Goal: Task Accomplishment & Management: Use online tool/utility

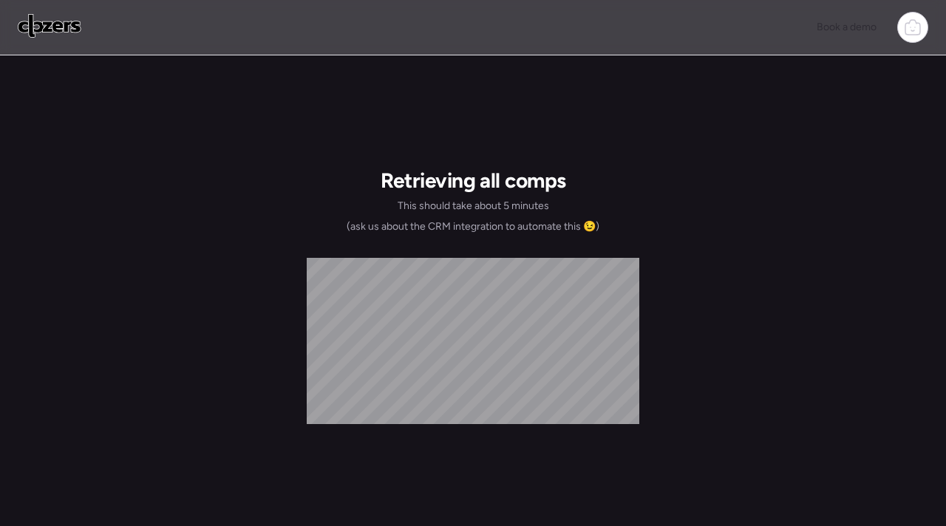
click at [909, 32] on icon at bounding box center [913, 27] width 18 height 18
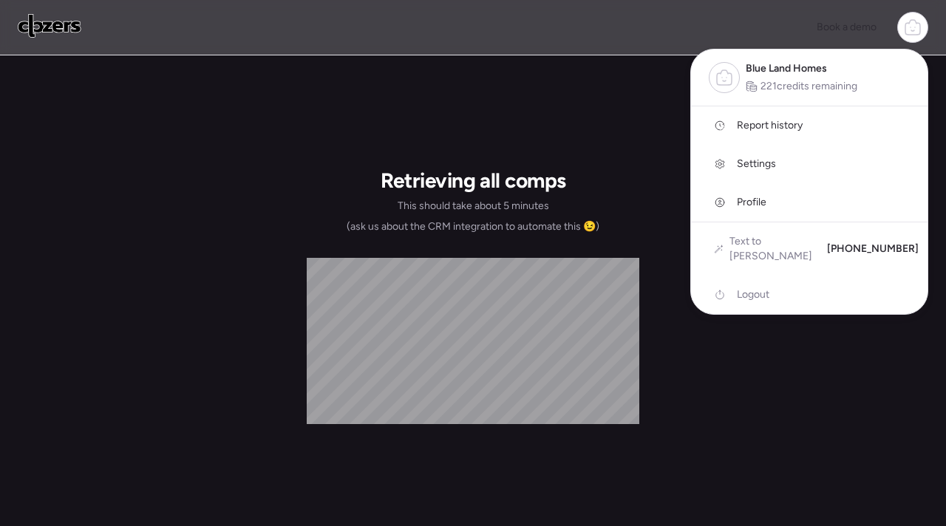
click at [711, 379] on div "Retrieving all comps This should take about 5 minutes (ask us about the CRM int…" at bounding box center [473, 386] width 946 height 663
click at [58, 47] on div "Book a demo Blue Land Homes 221 credits remaining Report history Settings Profi…" at bounding box center [473, 27] width 946 height 55
click at [46, 27] on img at bounding box center [50, 26] width 64 height 24
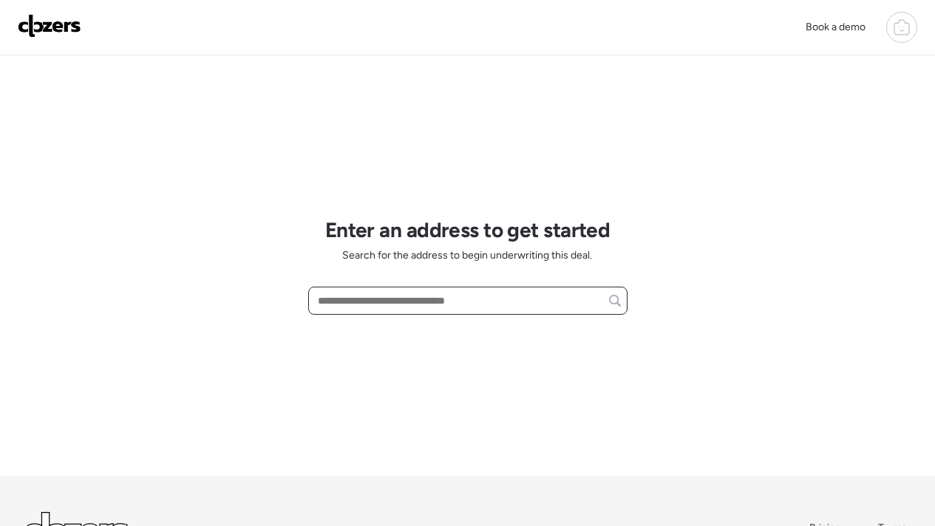
click at [379, 305] on input "text" at bounding box center [468, 301] width 306 height 21
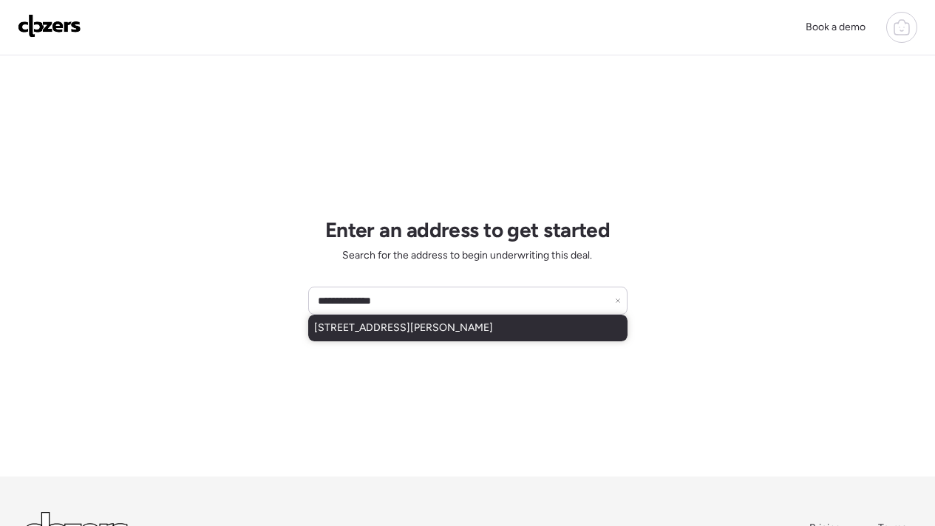
click at [410, 334] on span "8138 Blanchard Dr, Saint Louis, MO, 63134" at bounding box center [403, 328] width 179 height 15
type input "**********"
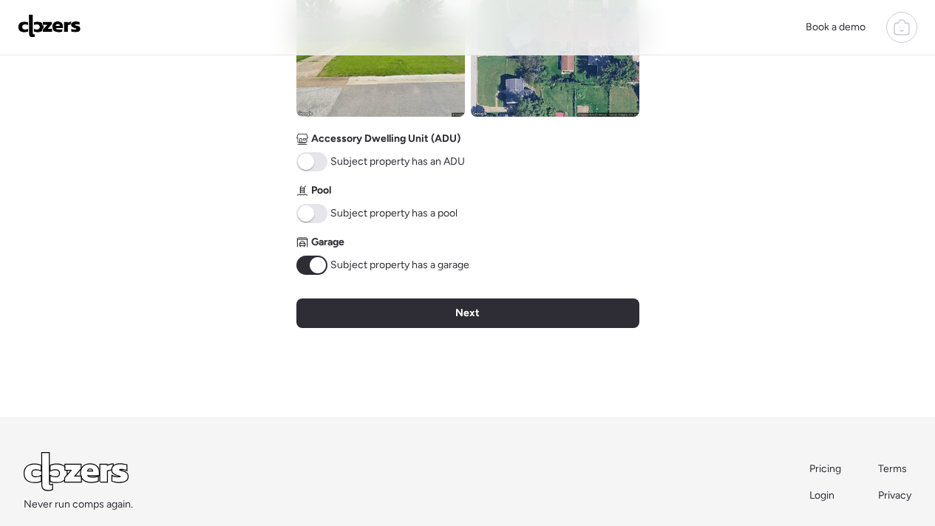
scroll to position [668, 0]
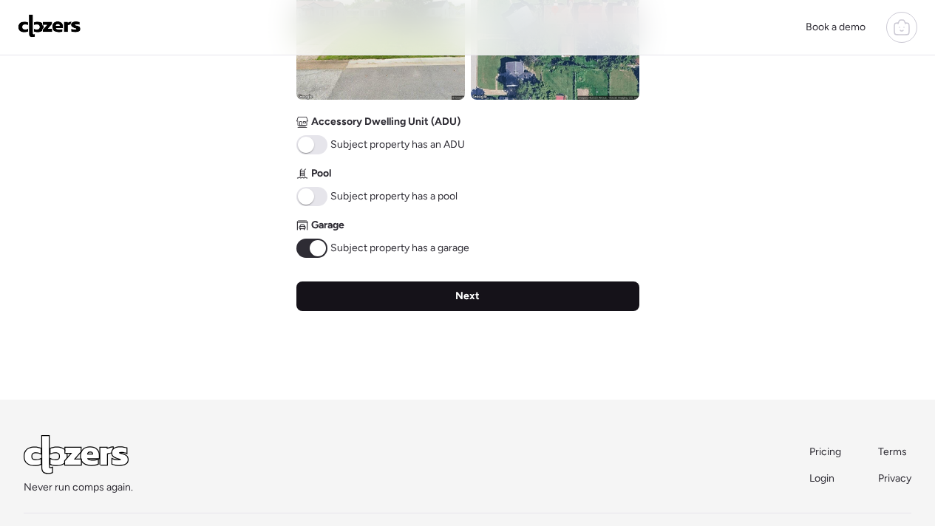
click at [480, 299] on div "Next" at bounding box center [468, 297] width 343 height 30
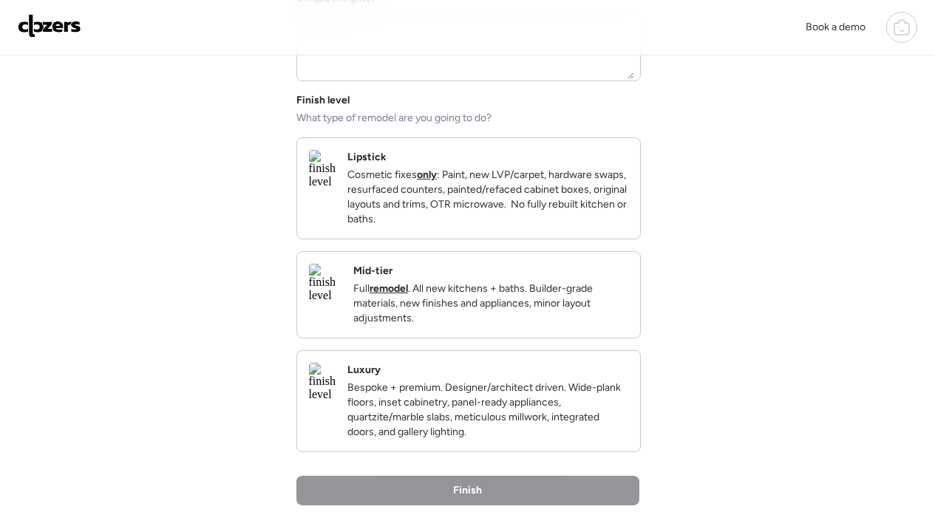
scroll to position [231, 0]
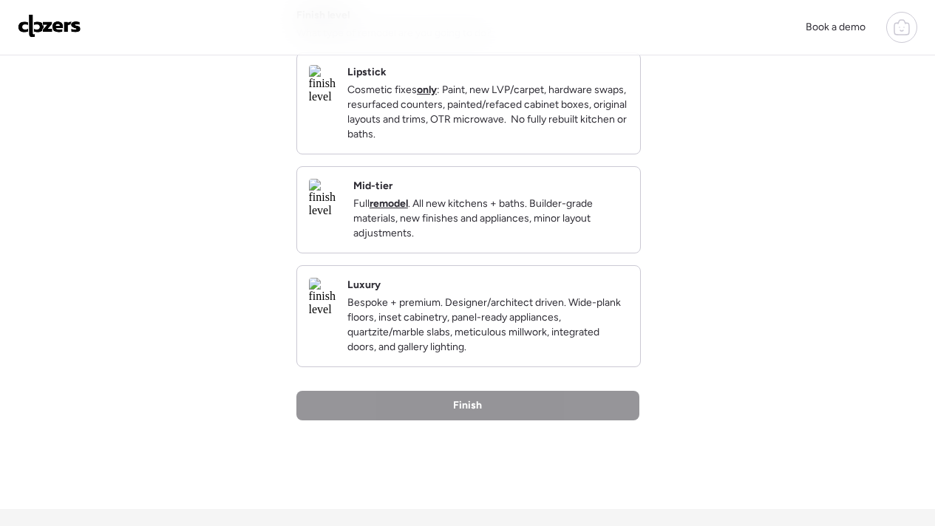
click at [575, 241] on p "Full remodel . All new kitchens + baths. Builder-grade materials, new finishes …" at bounding box center [490, 219] width 275 height 44
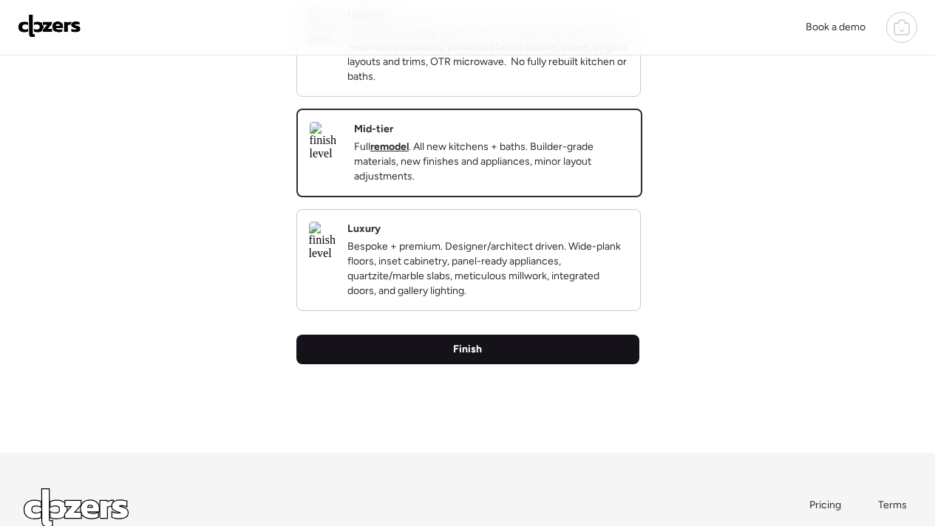
click at [574, 365] on div "Finish" at bounding box center [468, 350] width 343 height 30
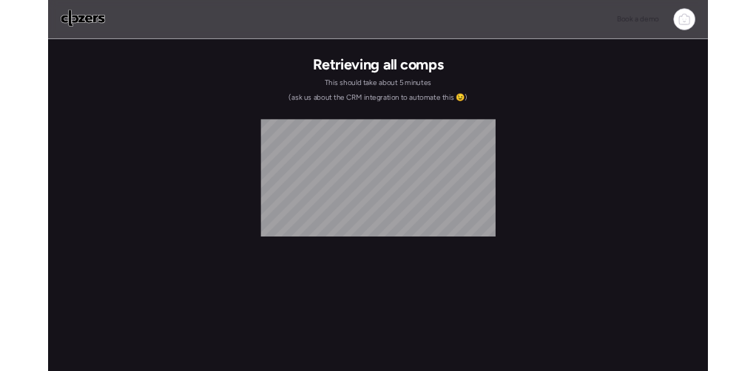
scroll to position [0, 0]
